Goal: Task Accomplishment & Management: Complete application form

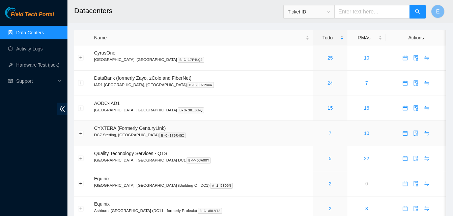
click at [329, 134] on link "7" at bounding box center [330, 133] width 3 height 5
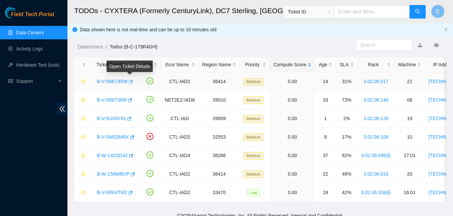
click at [131, 81] on icon "button" at bounding box center [131, 82] width 4 height 4
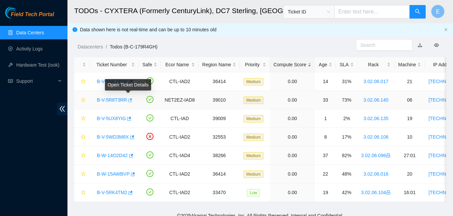
click at [130, 101] on icon "button" at bounding box center [129, 100] width 5 height 5
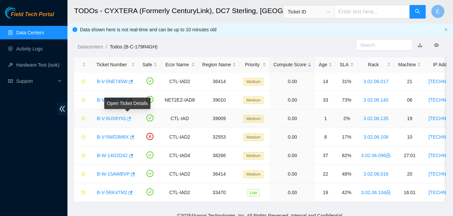
click at [127, 118] on icon "button" at bounding box center [129, 119] width 4 height 4
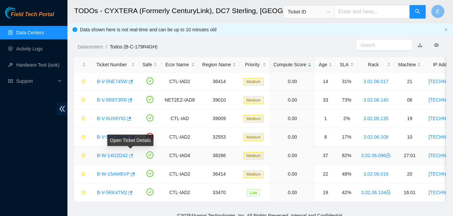
click at [130, 154] on icon "button" at bounding box center [130, 156] width 5 height 5
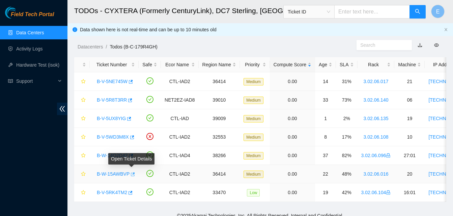
click at [132, 174] on icon "button" at bounding box center [133, 175] width 4 height 4
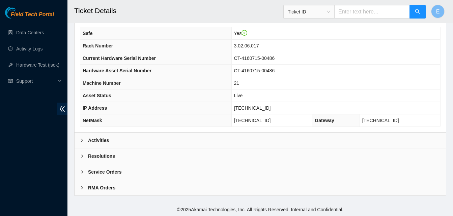
scroll to position [234, 0]
click at [106, 142] on b "Activities" at bounding box center [98, 139] width 21 height 7
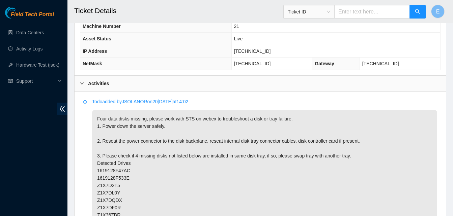
scroll to position [292, 0]
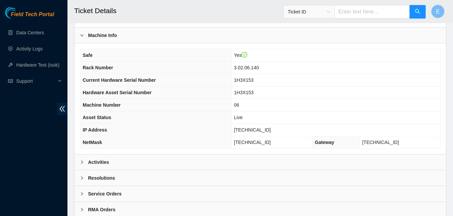
scroll to position [234, 0]
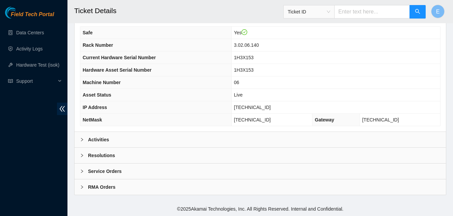
click at [101, 137] on b "Activities" at bounding box center [98, 139] width 21 height 7
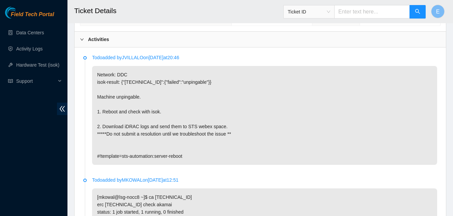
scroll to position [336, 0]
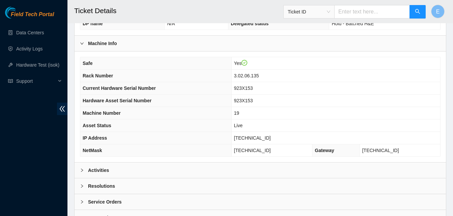
scroll to position [234, 0]
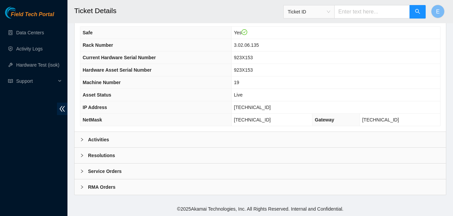
click at [100, 141] on b "Activities" at bounding box center [98, 139] width 21 height 7
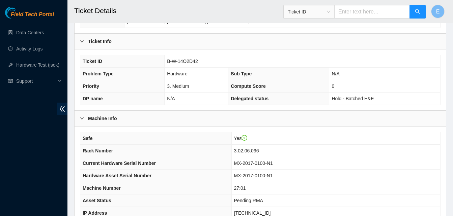
scroll to position [234, 0]
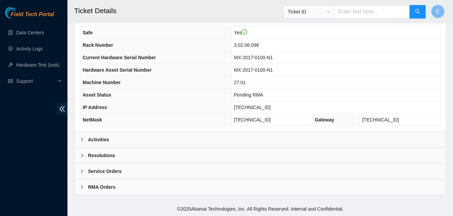
click at [103, 140] on b "Activities" at bounding box center [98, 139] width 21 height 7
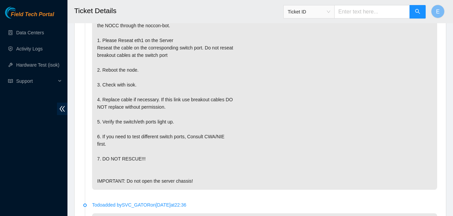
scroll to position [429, 0]
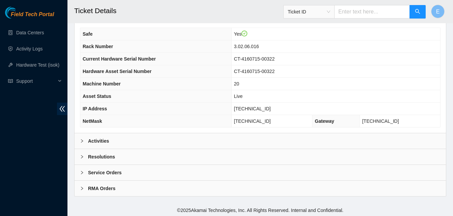
scroll to position [234, 0]
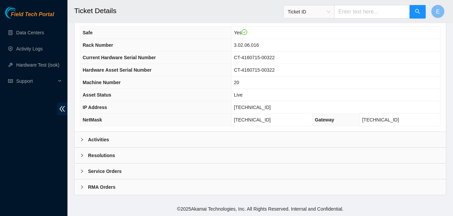
click at [103, 139] on b "Activities" at bounding box center [98, 139] width 21 height 7
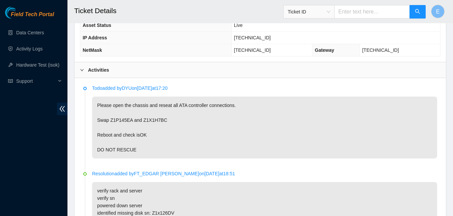
scroll to position [305, 0]
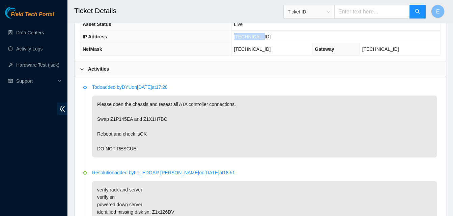
drag, startPoint x: 248, startPoint y: 37, endPoint x: 273, endPoint y: 39, distance: 25.4
click at [273, 39] on td "[TECHNICAL_ID]" at bounding box center [335, 37] width 209 height 12
copy span "[TECHNICAL_ID]"
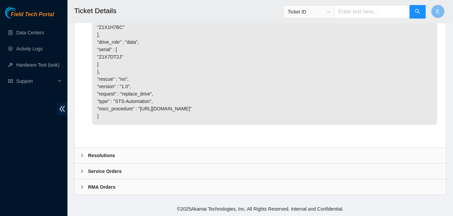
scroll to position [2810, 0]
click at [107, 156] on b "Resolutions" at bounding box center [101, 155] width 27 height 7
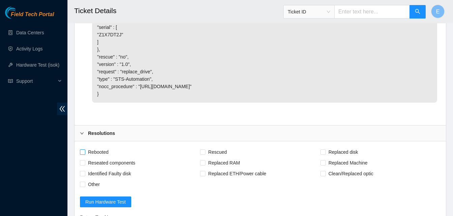
click at [82, 154] on input "Rebooted" at bounding box center [82, 152] width 5 height 5
checkbox input "true"
click at [83, 165] on input "Reseated components" at bounding box center [82, 163] width 5 height 5
checkbox input "true"
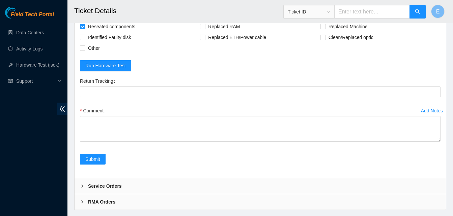
scroll to position [2983, 0]
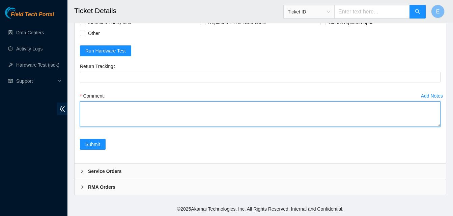
click at [95, 117] on textarea "Comment" at bounding box center [260, 115] width 360 height 26
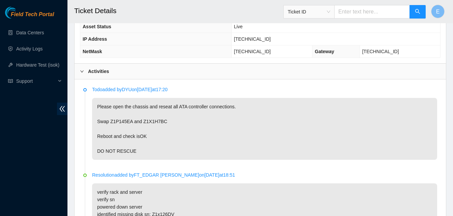
scroll to position [302, 0]
drag, startPoint x: 110, startPoint y: 123, endPoint x: 163, endPoint y: 124, distance: 53.3
click at [163, 124] on p "Please open the chassis and reseat all ATA controller connections. Swap Z1P145E…" at bounding box center [264, 129] width 345 height 62
copy p "Z1P145EA and Z1X1H7BC"
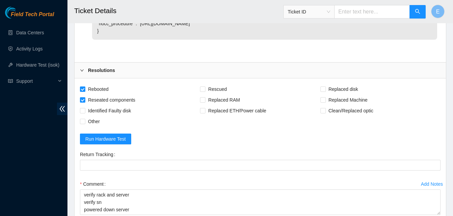
scroll to position [2983, 0]
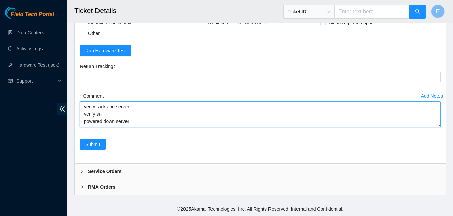
click at [138, 121] on textarea "verify rack and server verify sn powered down server swapped disk" at bounding box center [260, 115] width 360 height 26
paste textarea "Z1P145EA and Z1X1H7BC"
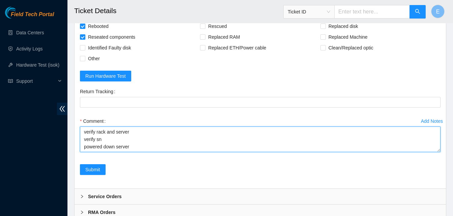
scroll to position [2983, 0]
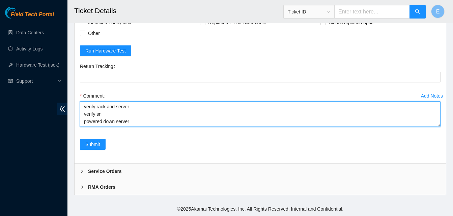
click at [152, 122] on textarea "verify rack and server verify sn powered down server swapped disk Z1P145EA and …" at bounding box center [260, 115] width 360 height 26
click at [112, 110] on textarea "verify rack and server verify sn powered down server swapped disk Z1P145EA and …" at bounding box center [260, 115] width 360 height 26
click at [174, 122] on textarea "verify rack and server verify sn powered down server swapped disks Z1P145EA and…" at bounding box center [260, 115] width 360 height 26
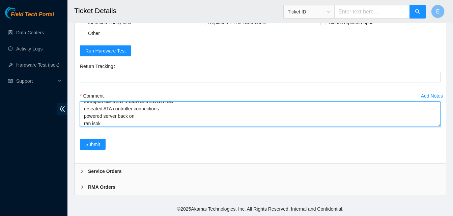
scroll to position [35, 0]
paste textarea "347917 08-10-2025 09:51:21 96.7.74.221 FAILED Result Detail Message Ticket ID 9…"
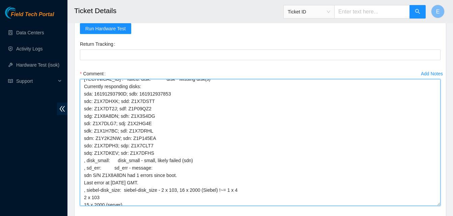
scroll to position [82, 0]
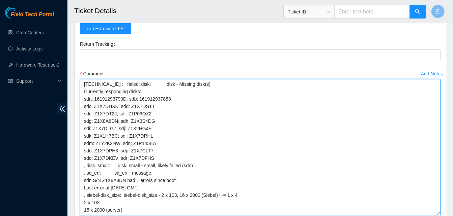
drag, startPoint x: 439, startPoint y: 123, endPoint x: 431, endPoint y: 234, distance: 111.2
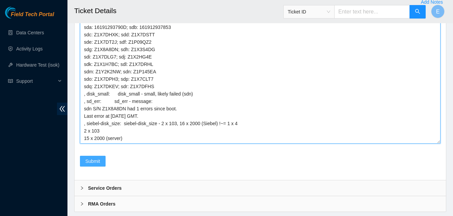
type textarea "verify rack and server verify sn powered down server swapped disks Z1P145EA and…"
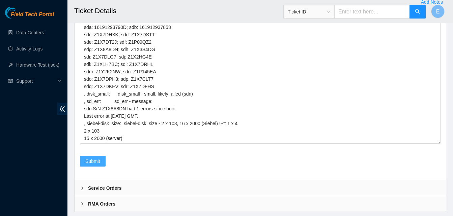
click at [97, 165] on span "Submit" at bounding box center [92, 161] width 15 height 7
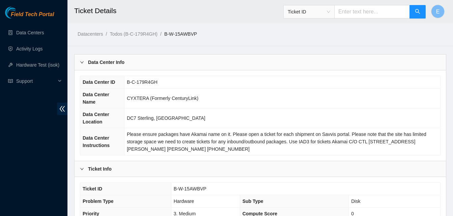
scroll to position [234, 0]
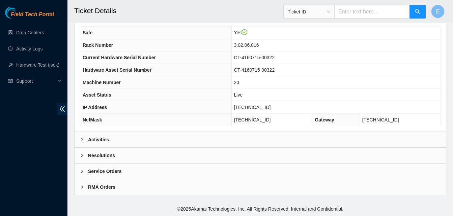
click at [103, 141] on b "Activities" at bounding box center [98, 139] width 21 height 7
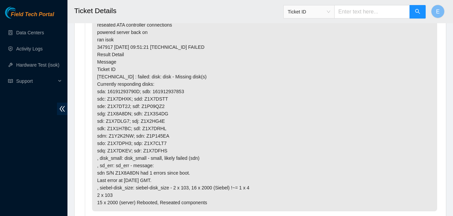
scroll to position [414, 0]
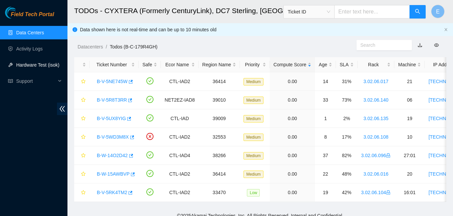
click at [38, 67] on link "Hardware Test (isok)" at bounding box center [37, 64] width 43 height 5
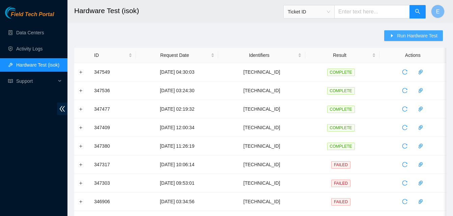
click at [409, 38] on span "Run Hardware Test" at bounding box center [417, 35] width 40 height 7
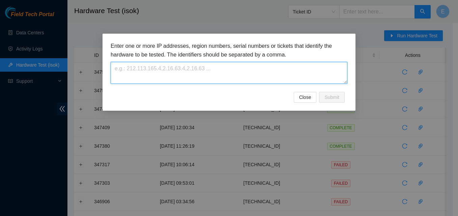
click at [269, 72] on textarea at bounding box center [229, 73] width 237 height 22
paste textarea "[TECHNICAL_ID]"
type textarea "[TECHNICAL_ID]"
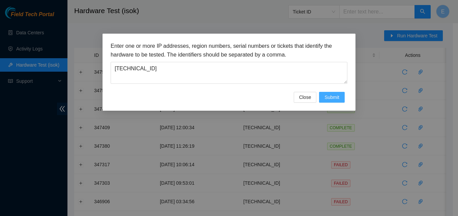
click at [333, 94] on span "Submit" at bounding box center [331, 97] width 15 height 7
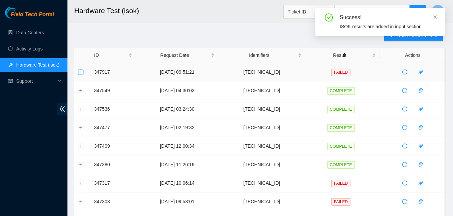
click at [81, 74] on button "Expand row" at bounding box center [80, 71] width 5 height 5
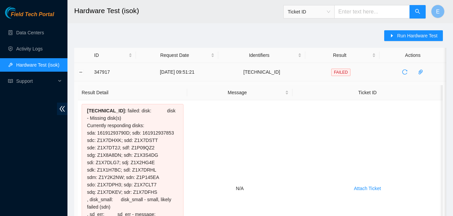
click at [92, 73] on td "347917" at bounding box center [113, 72] width 46 height 19
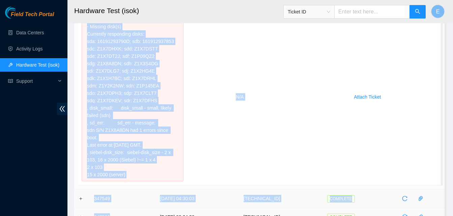
scroll to position [93, 0]
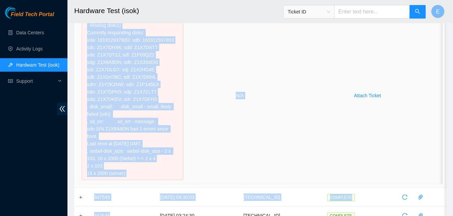
drag, startPoint x: 92, startPoint y: 73, endPoint x: 138, endPoint y: 177, distance: 113.8
copy tbody "347917 [DATE] 09:51:21 [TECHNICAL_ID] FAILED Result Detail Message Ticket ID [T…"
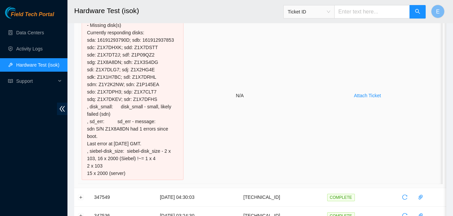
click at [238, 94] on td "N/A" at bounding box center [239, 95] width 105 height 177
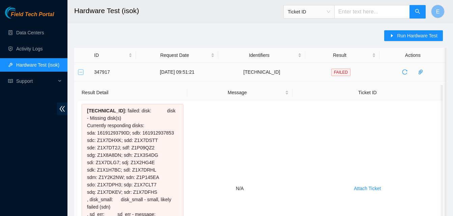
click at [78, 73] on button "Collapse row" at bounding box center [80, 71] width 5 height 5
